Goal: Information Seeking & Learning: Learn about a topic

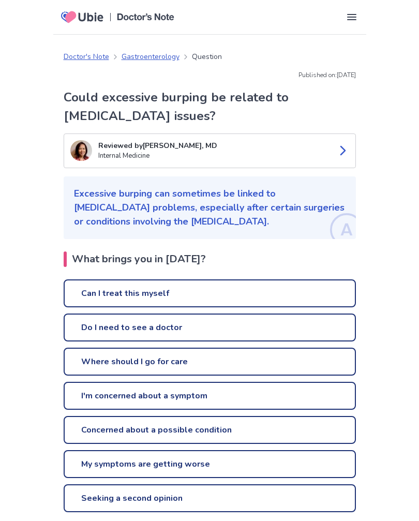
click at [143, 295] on link "Can I treat this myself" at bounding box center [210, 293] width 292 height 28
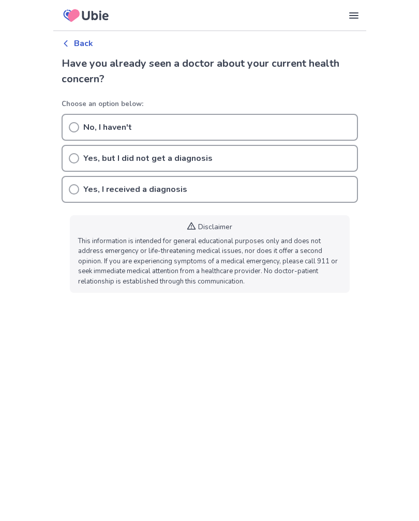
click at [76, 128] on icon at bounding box center [74, 127] width 10 height 10
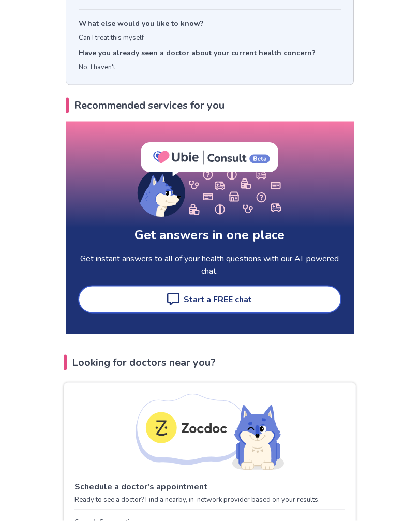
scroll to position [79, 0]
